Goal: Task Accomplishment & Management: Use online tool/utility

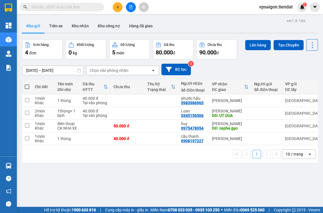
click at [119, 7] on icon "plus" at bounding box center [118, 7] width 4 height 4
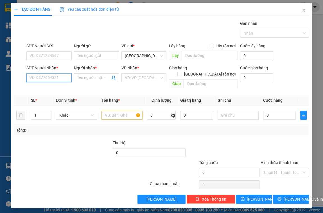
click at [51, 76] on input "SĐT Người Nhận *" at bounding box center [48, 77] width 45 height 9
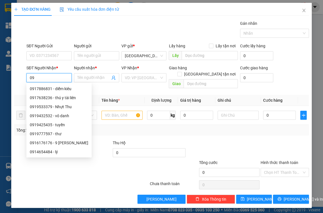
type input "0"
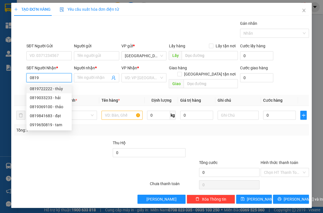
click at [57, 89] on div "0819722222 - thủy" at bounding box center [49, 89] width 39 height 6
type input "0819722222"
type input "thủy"
type input "40.000"
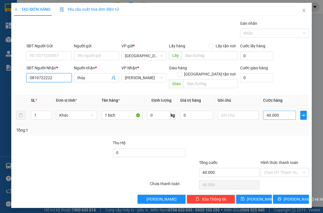
type input "0819722222"
click at [285, 111] on input "40.000" at bounding box center [279, 115] width 33 height 9
type input "0"
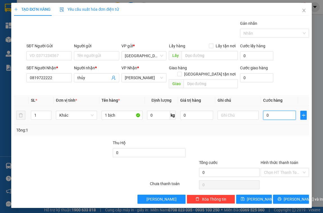
type input "3"
type input "03"
type input "30"
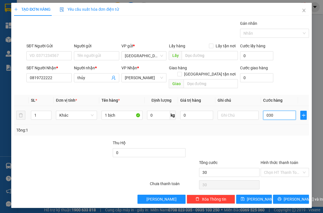
type input "030"
type input "30.000"
click at [280, 118] on td "30.000" at bounding box center [279, 115] width 37 height 19
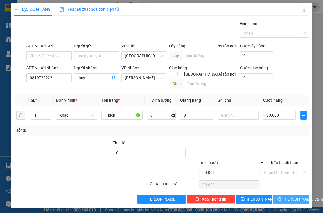
click at [292, 196] on span "[PERSON_NAME] và In" at bounding box center [303, 199] width 39 height 6
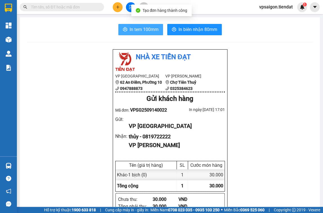
click at [140, 26] on span "In tem 100mm" at bounding box center [144, 29] width 29 height 7
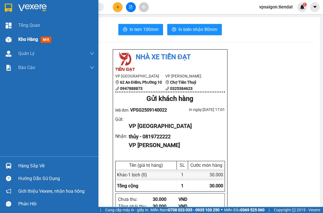
click at [21, 37] on span "Kho hàng" at bounding box center [28, 39] width 20 height 5
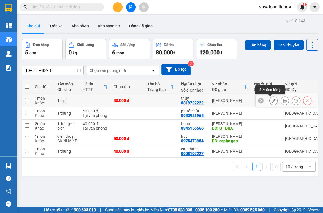
click at [272, 100] on icon at bounding box center [274, 100] width 4 height 4
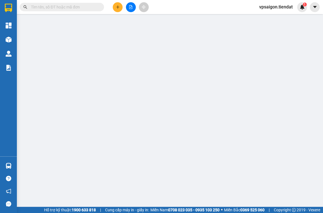
type input "0819722222"
type input "thủy"
type input "30.000"
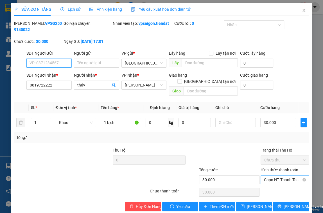
click at [278, 175] on span "Chọn HT Thanh Toán" at bounding box center [284, 179] width 41 height 8
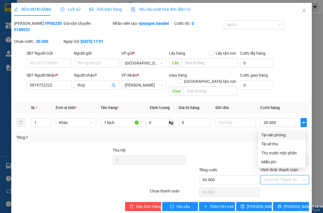
click at [276, 134] on div "Tại văn phòng" at bounding box center [281, 135] width 41 height 6
type input "0"
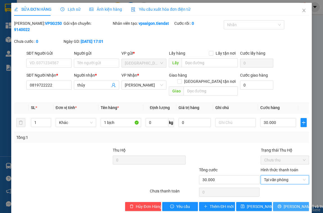
click at [284, 203] on span "[PERSON_NAME] và In" at bounding box center [303, 206] width 39 height 6
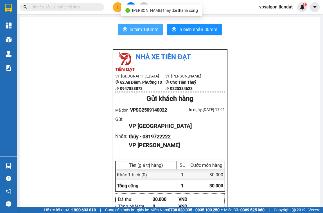
click at [150, 28] on span "In tem 100mm" at bounding box center [144, 29] width 29 height 7
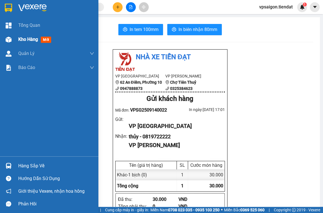
click at [21, 39] on span "Kho hàng" at bounding box center [28, 39] width 20 height 5
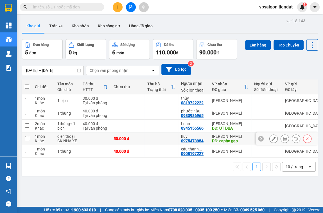
click at [25, 137] on input "checkbox" at bounding box center [27, 138] width 4 height 4
checkbox input "true"
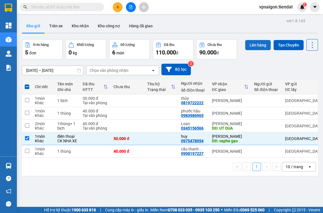
click at [257, 44] on button "Lên hàng" at bounding box center [258, 45] width 26 height 10
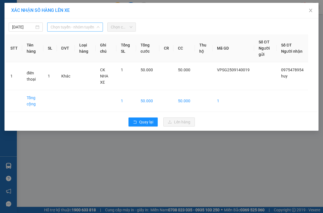
click at [66, 26] on span "Chọn tuyến - nhóm tuyến" at bounding box center [75, 27] width 49 height 8
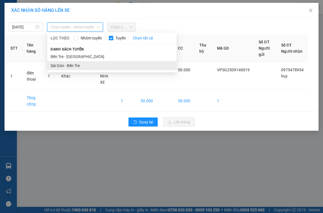
click at [73, 65] on li "Sài Gòn - Bến Tre" at bounding box center [111, 65] width 129 height 9
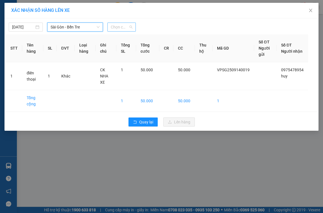
click at [126, 25] on span "Chọn chuyến" at bounding box center [122, 27] width 22 height 8
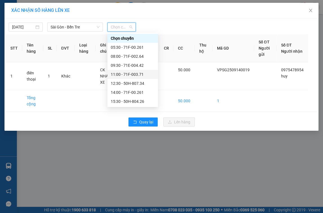
scroll to position [27, 0]
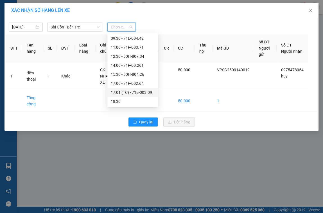
click at [136, 92] on div "17:01 (TC) - 71E-003.09" at bounding box center [133, 92] width 44 height 6
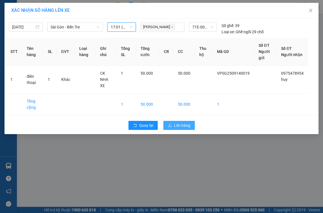
click at [175, 127] on span "Lên hàng" at bounding box center [182, 125] width 16 height 6
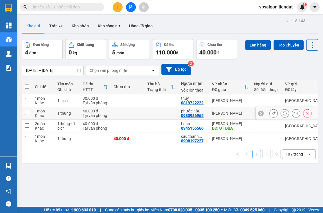
click at [26, 111] on input "checkbox" at bounding box center [27, 113] width 4 height 4
checkbox input "true"
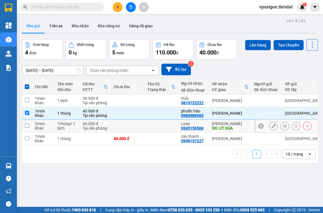
click at [26, 125] on input "checkbox" at bounding box center [27, 125] width 4 height 4
checkbox input "true"
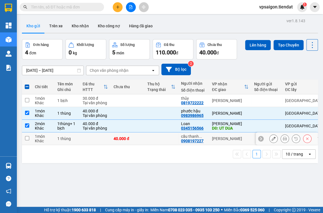
click at [27, 140] on input "checkbox" at bounding box center [27, 138] width 4 height 4
checkbox input "true"
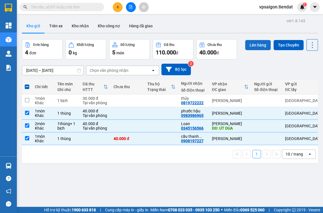
click at [258, 46] on button "Lên hàng" at bounding box center [258, 45] width 26 height 10
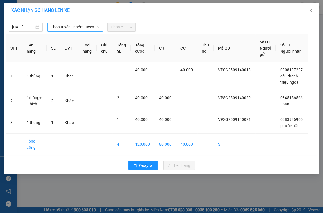
click at [81, 27] on span "Chọn tuyến - nhóm tuyến" at bounding box center [75, 27] width 49 height 8
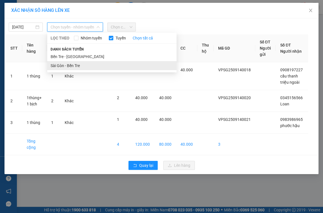
click at [82, 66] on li "Sài Gòn - Bến Tre" at bounding box center [111, 65] width 129 height 9
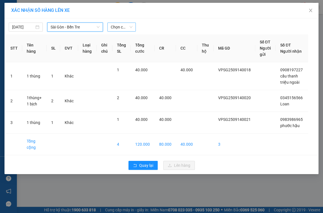
click at [120, 23] on span "Chọn chuyến" at bounding box center [122, 27] width 22 height 8
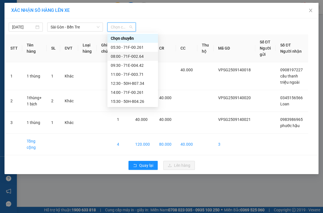
scroll to position [27, 0]
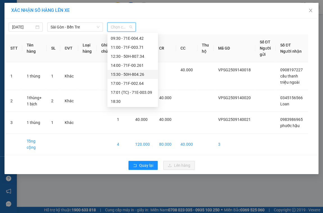
click at [132, 73] on div "15:30 - 50H-804.26" at bounding box center [133, 74] width 44 height 6
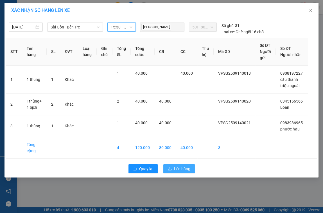
click at [179, 168] on span "Lên hàng" at bounding box center [182, 168] width 16 height 6
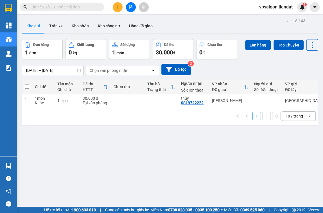
click at [69, 150] on div "ver 1.8.143 Kho gửi Trên xe Kho nhận Kho công nợ Hàng đã giao Đơn hàng 1 đơn Kh…" at bounding box center [170, 123] width 301 height 213
click at [53, 165] on div "ver 1.8.143 Kho gửi Trên xe Kho nhận Kho công nợ Hàng đã giao Đơn hàng 1 đơn Kh…" at bounding box center [170, 123] width 301 height 213
